Goal: Transaction & Acquisition: Purchase product/service

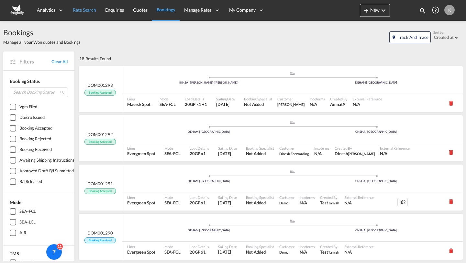
click at [90, 12] on span "Rate Search" at bounding box center [84, 10] width 23 height 6
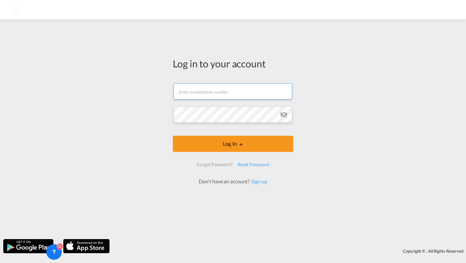
type input "kirk.aranha@freightify.com"
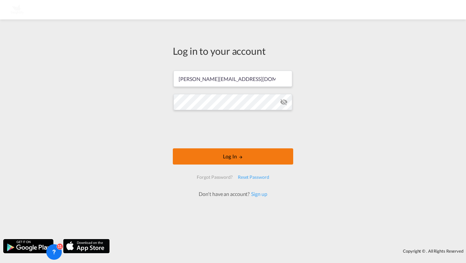
click at [197, 150] on button "Log In" at bounding box center [233, 156] width 120 height 16
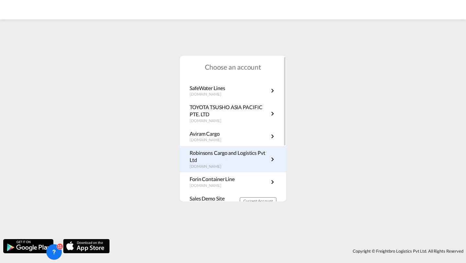
scroll to position [22, 0]
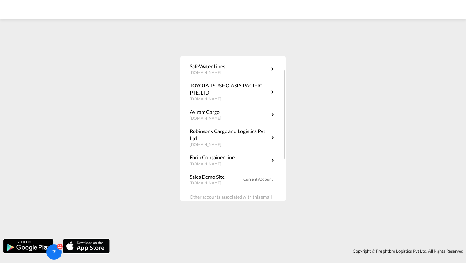
click at [267, 189] on div "Choose an account SafeWater Lines safewaterlines.freightify.com TOYOTA TSUSHO A…" at bounding box center [233, 129] width 106 height 146
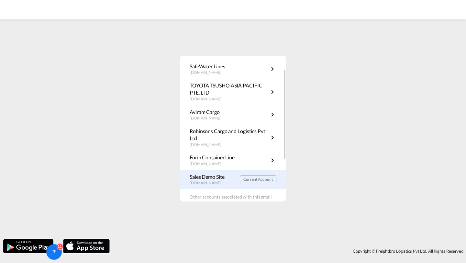
click at [263, 186] on div "Sales Demo Site demo.freightify.com Current Account" at bounding box center [233, 179] width 106 height 19
click at [252, 182] on button "Current Account" at bounding box center [258, 179] width 37 height 8
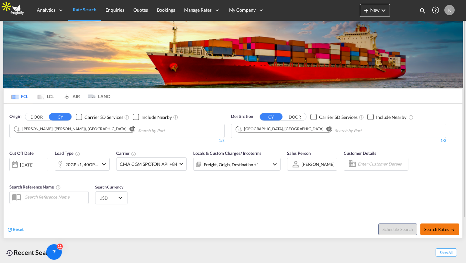
click at [429, 225] on button "Search Rates" at bounding box center [439, 229] width 39 height 12
type input "INNSA to DEHAM / [DATE]"
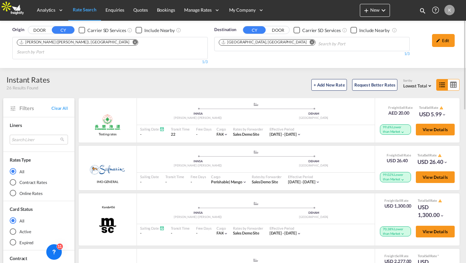
click at [17, 190] on md-radio-button "Online Rates" at bounding box center [39, 193] width 58 height 6
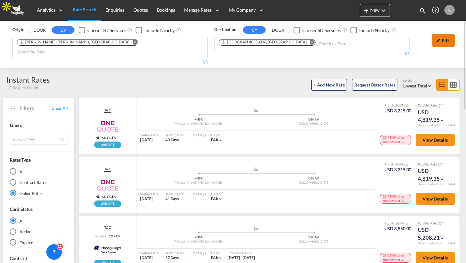
click at [447, 41] on div "Edit" at bounding box center [443, 40] width 23 height 13
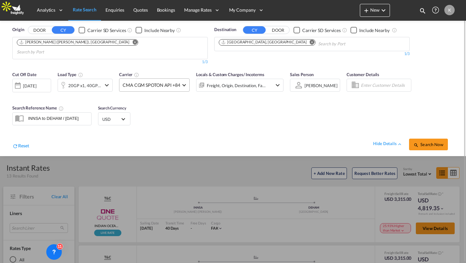
click at [154, 79] on md-select-value "CMA CGM SPOTON API +84" at bounding box center [154, 85] width 70 height 13
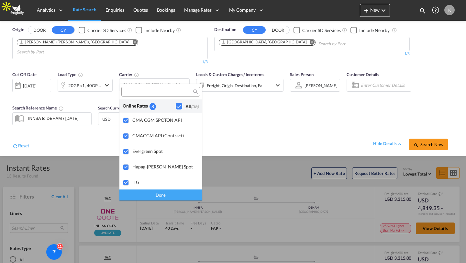
click at [254, 123] on md-backdrop at bounding box center [233, 131] width 466 height 263
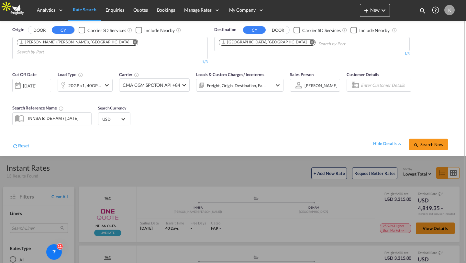
click at [31, 83] on div "[DATE]" at bounding box center [29, 86] width 13 height 6
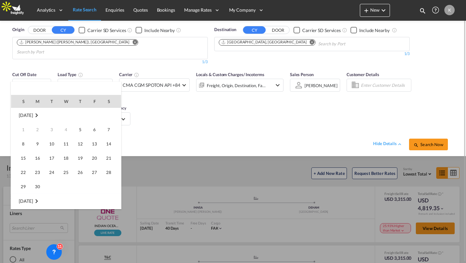
scroll to position [257, 0]
click at [96, 76] on div at bounding box center [233, 131] width 466 height 263
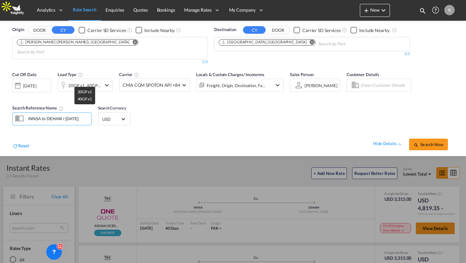
click at [96, 81] on div "20GP x1, 40GP x1" at bounding box center [84, 85] width 33 height 9
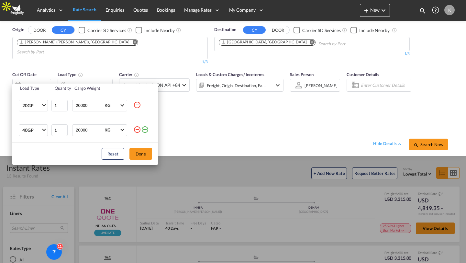
click at [139, 129] on md-icon "icon-minus-circle-outline" at bounding box center [137, 130] width 8 height 8
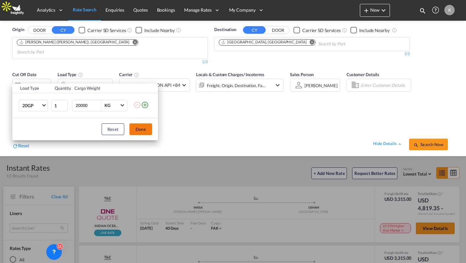
click at [134, 132] on button "Done" at bounding box center [140, 129] width 23 height 12
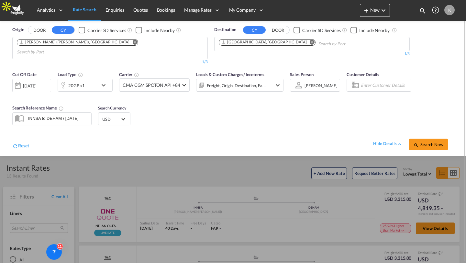
click at [36, 83] on div "[DATE]" at bounding box center [29, 86] width 13 height 6
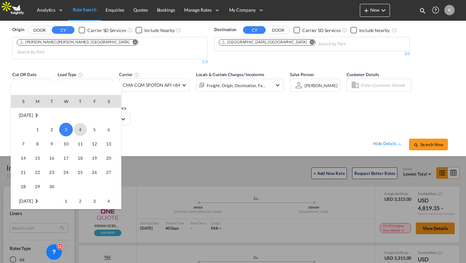
click at [82, 130] on span "4" at bounding box center [80, 129] width 13 height 13
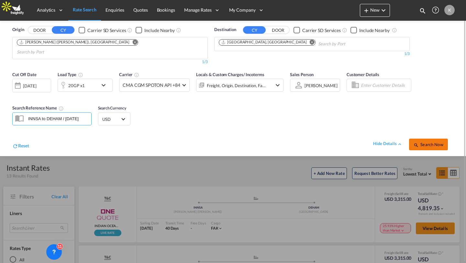
click at [438, 142] on span "Search Now" at bounding box center [428, 144] width 29 height 5
